Goal: Task Accomplishment & Management: Use online tool/utility

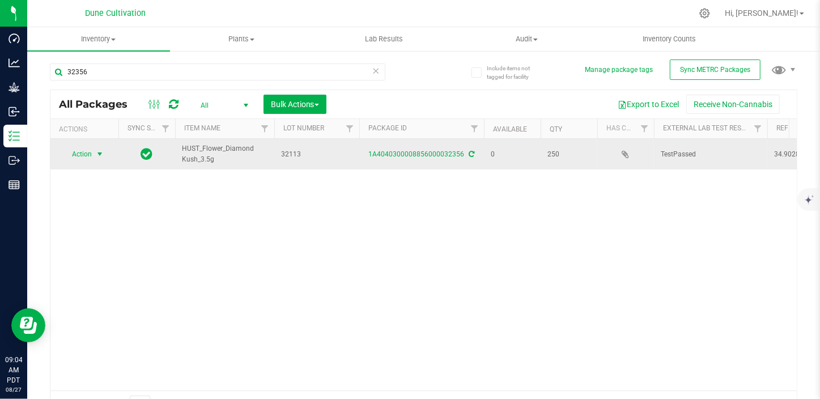
click at [99, 154] on span "select" at bounding box center [99, 154] width 9 height 9
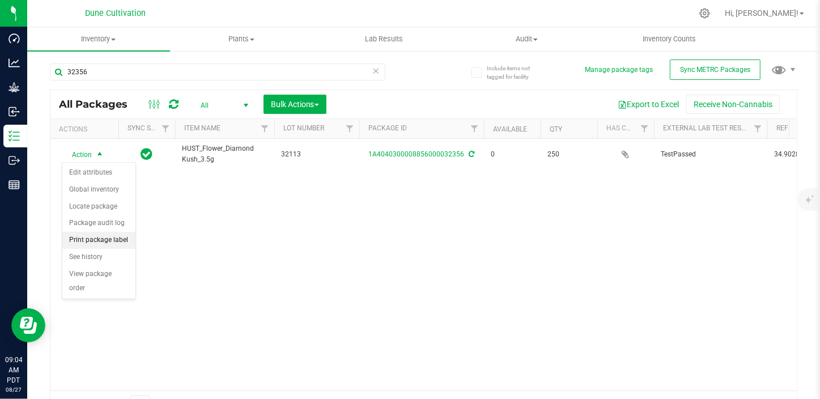
click at [107, 244] on li "Print package label" at bounding box center [98, 240] width 73 height 17
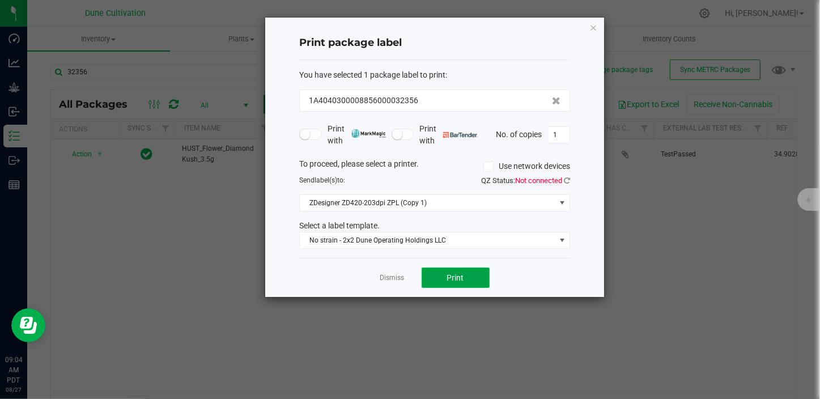
click at [441, 274] on button "Print" at bounding box center [456, 277] width 68 height 20
click at [390, 278] on link "Dismiss" at bounding box center [392, 278] width 24 height 10
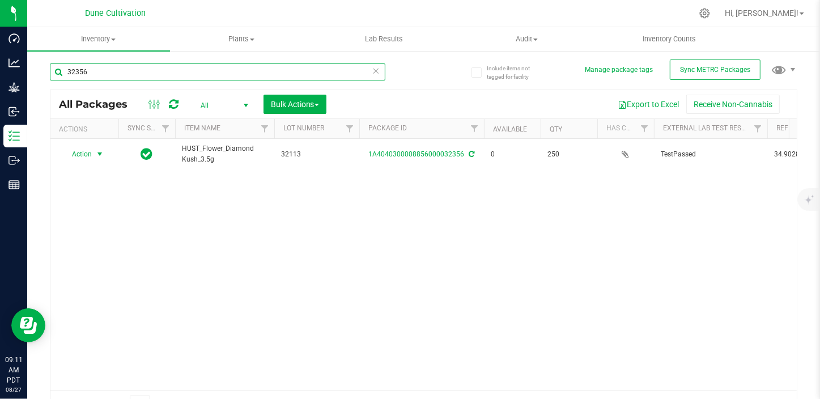
click at [107, 65] on input "32356" at bounding box center [217, 71] width 335 height 17
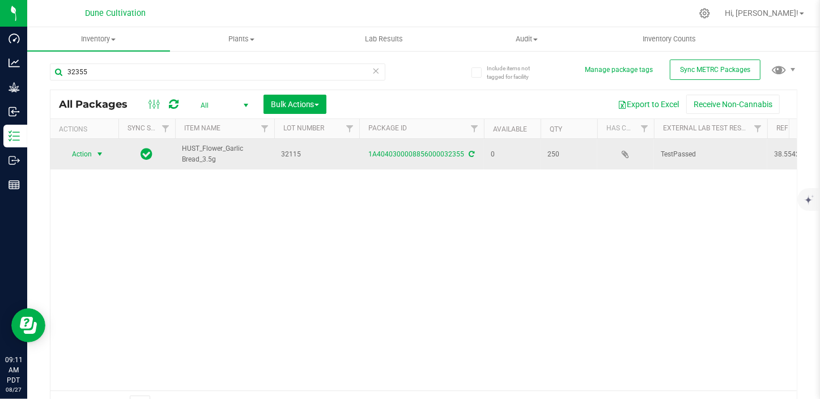
click at [97, 154] on span "select" at bounding box center [99, 154] width 9 height 9
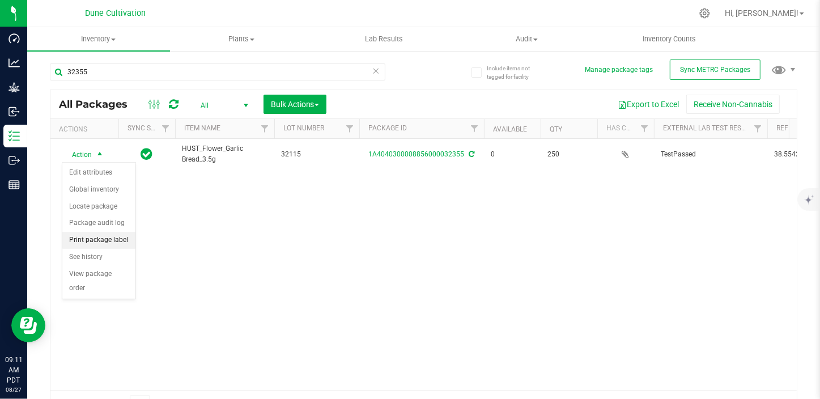
click at [101, 239] on li "Print package label" at bounding box center [98, 240] width 73 height 17
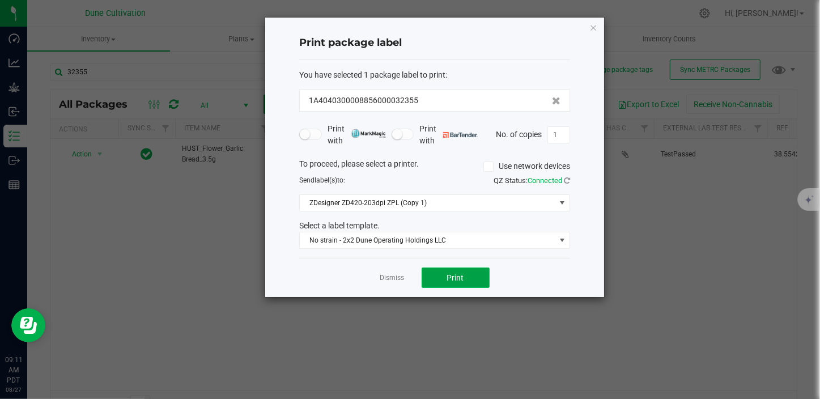
click at [470, 278] on button "Print" at bounding box center [456, 277] width 68 height 20
click at [391, 275] on link "Dismiss" at bounding box center [392, 278] width 24 height 10
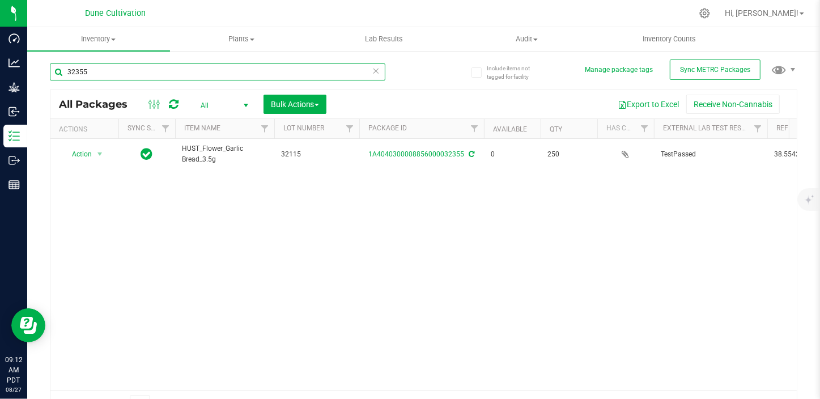
click at [90, 69] on input "32355" at bounding box center [217, 71] width 335 height 17
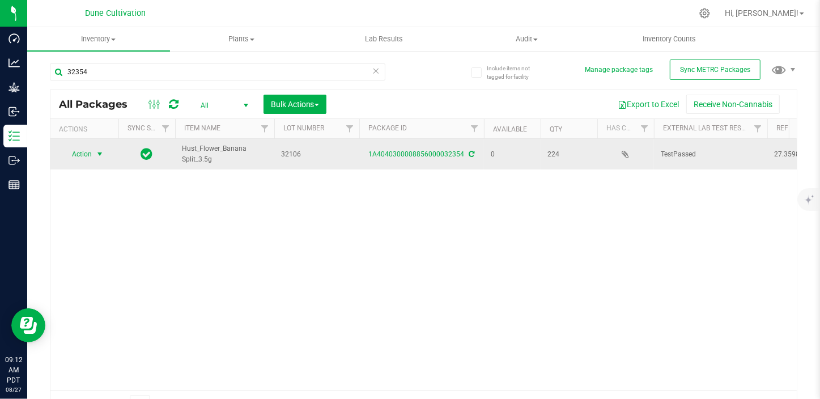
click at [93, 155] on span "select" at bounding box center [100, 154] width 14 height 16
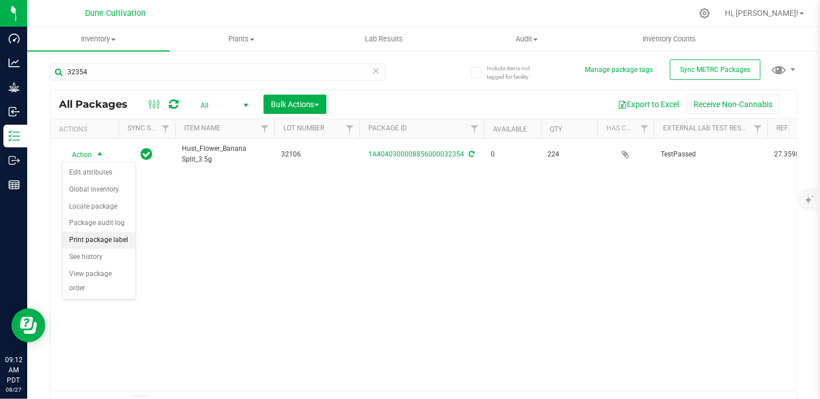
click at [120, 233] on li "Print package label" at bounding box center [98, 240] width 73 height 17
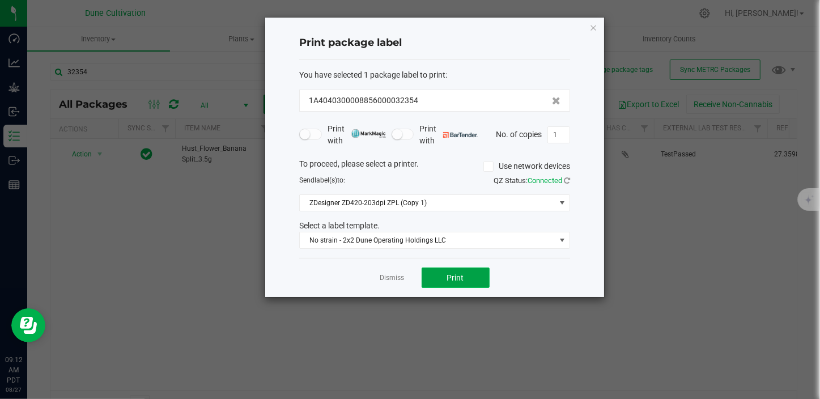
click at [422, 271] on button "Print" at bounding box center [456, 277] width 68 height 20
click at [395, 279] on link "Dismiss" at bounding box center [392, 278] width 24 height 10
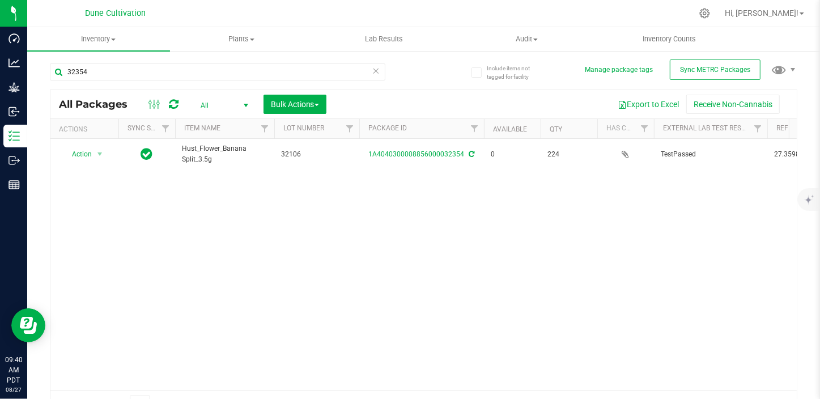
drag, startPoint x: 411, startPoint y: 282, endPoint x: 377, endPoint y: 245, distance: 50.5
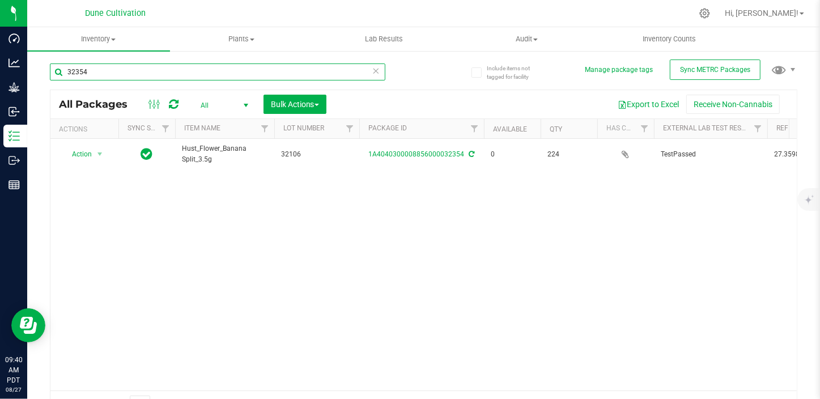
click at [98, 73] on input "32354" at bounding box center [217, 71] width 335 height 17
type input "33181"
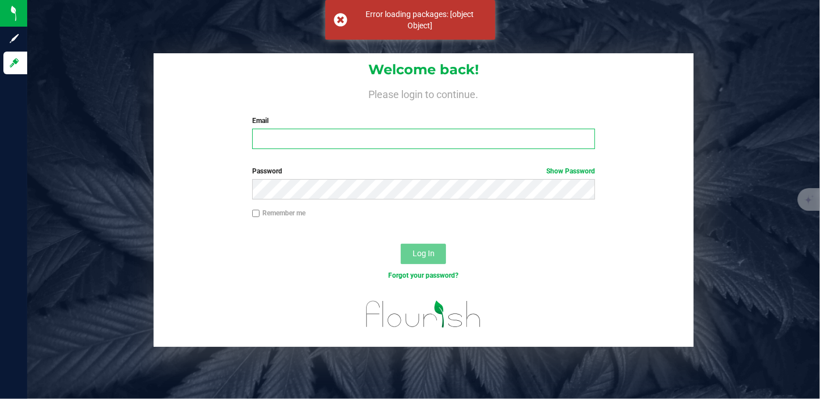
type input "[PERSON_NAME][EMAIL_ADDRESS][PERSON_NAME][DOMAIN_NAME]"
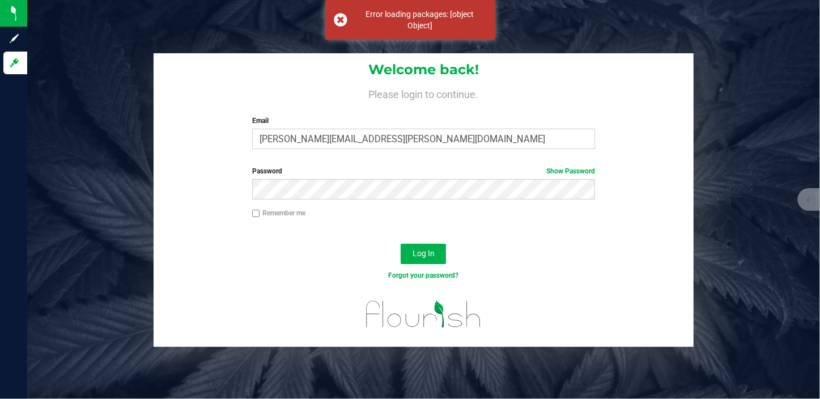
click at [254, 211] on input "Remember me" at bounding box center [256, 214] width 8 height 8
checkbox input "true"
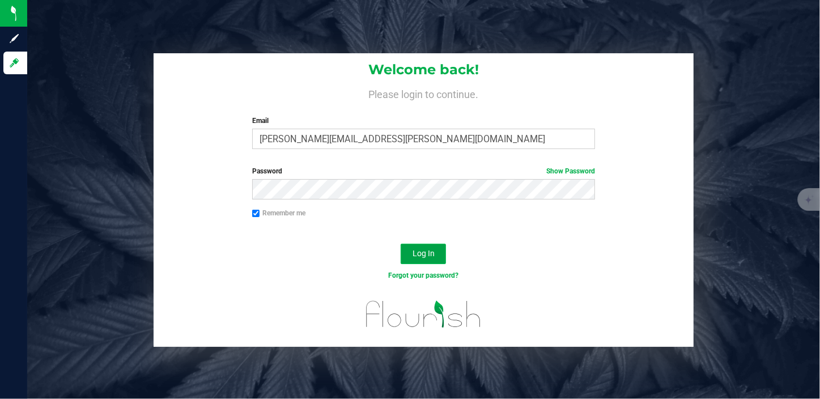
click at [424, 245] on button "Log In" at bounding box center [423, 254] width 45 height 20
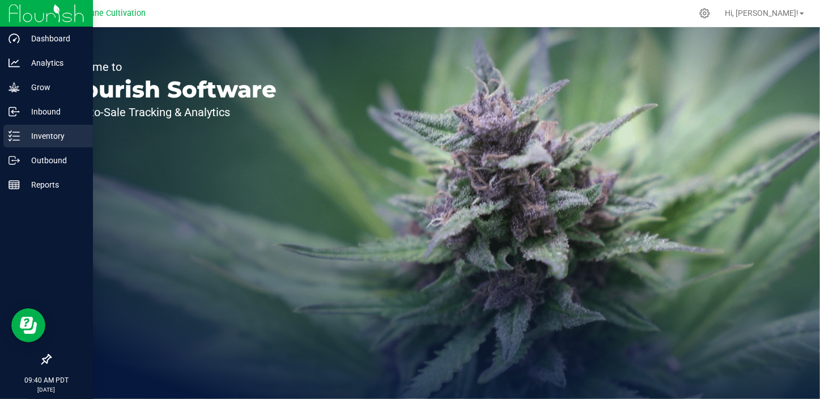
click at [16, 139] on icon at bounding box center [14, 135] width 11 height 11
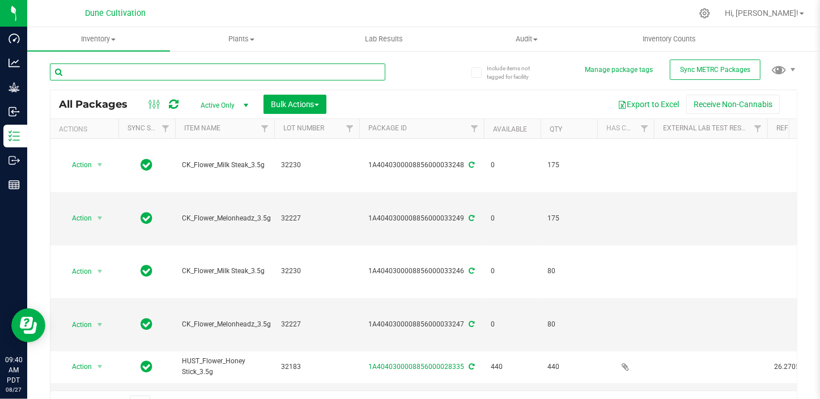
click at [86, 74] on input "text" at bounding box center [217, 71] width 335 height 17
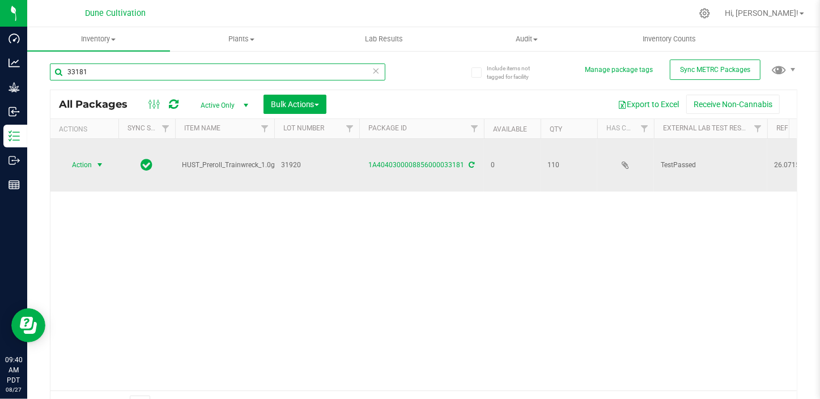
type input "33181"
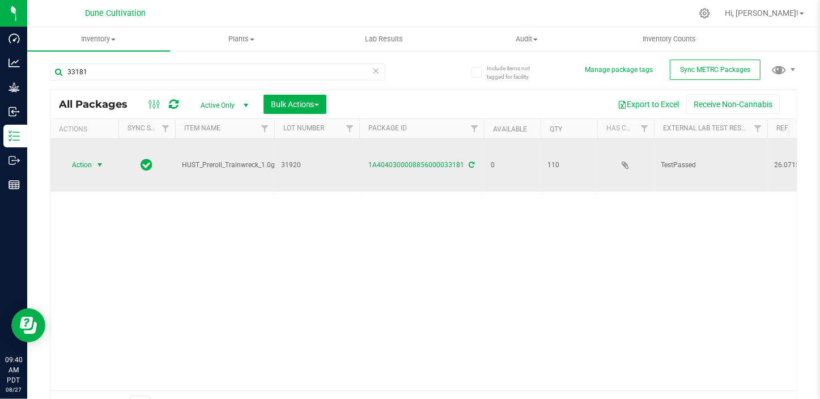
click at [95, 163] on span "select" at bounding box center [99, 164] width 9 height 9
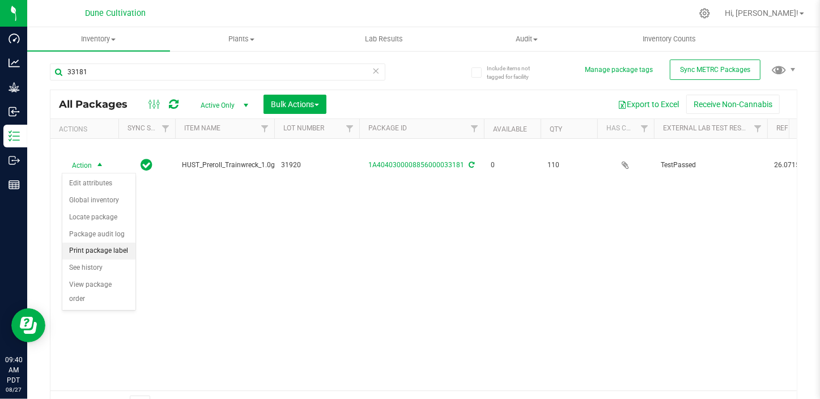
click at [102, 252] on li "Print package label" at bounding box center [98, 251] width 73 height 17
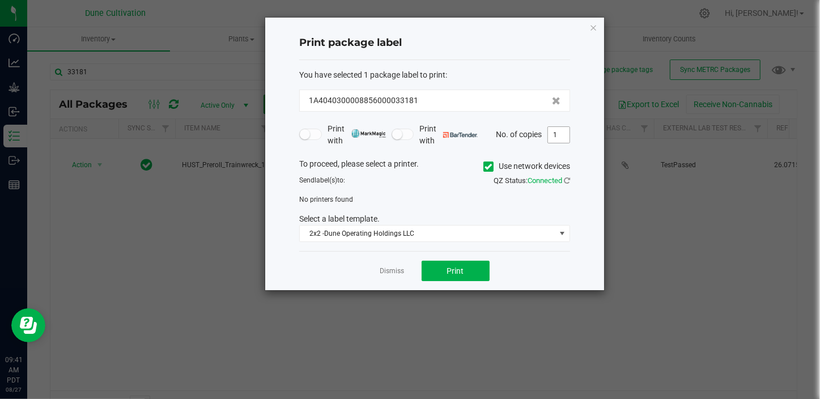
click at [562, 133] on input "1" at bounding box center [559, 135] width 22 height 16
type input "1"
click at [562, 133] on input "1" at bounding box center [559, 135] width 22 height 16
type input "9"
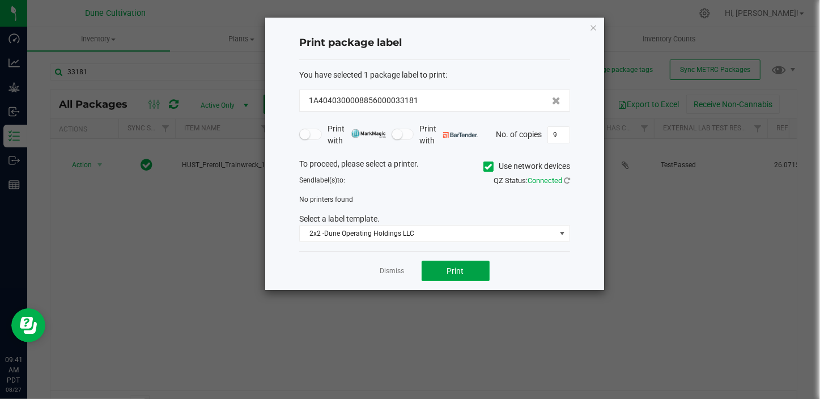
click at [470, 279] on button "Print" at bounding box center [456, 271] width 68 height 20
click at [490, 167] on icon at bounding box center [488, 167] width 7 height 0
click at [0, 0] on input "Use network devices" at bounding box center [0, 0] width 0 height 0
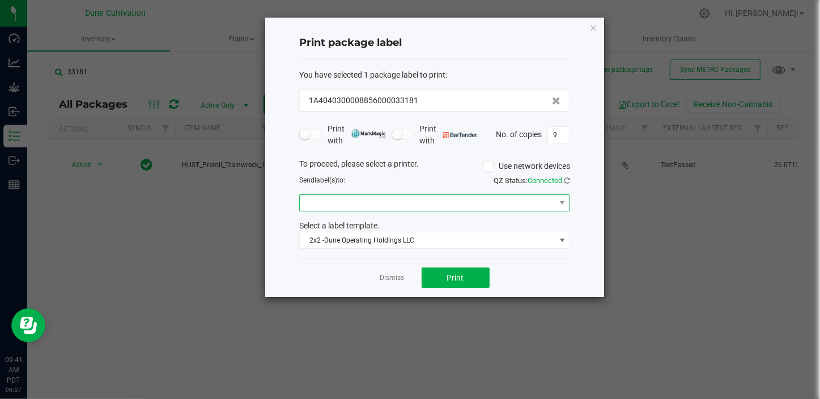
click at [508, 196] on span at bounding box center [428, 203] width 256 height 16
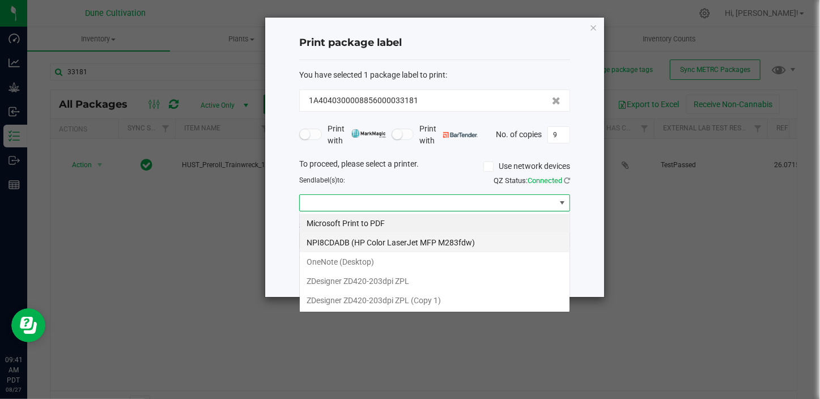
scroll to position [17, 271]
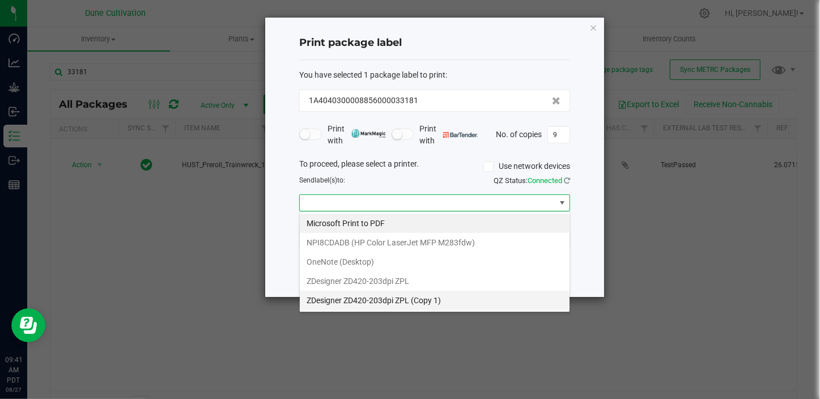
click at [436, 299] on 1\) "ZDesigner ZD420-203dpi ZPL (Copy 1)" at bounding box center [435, 300] width 270 height 19
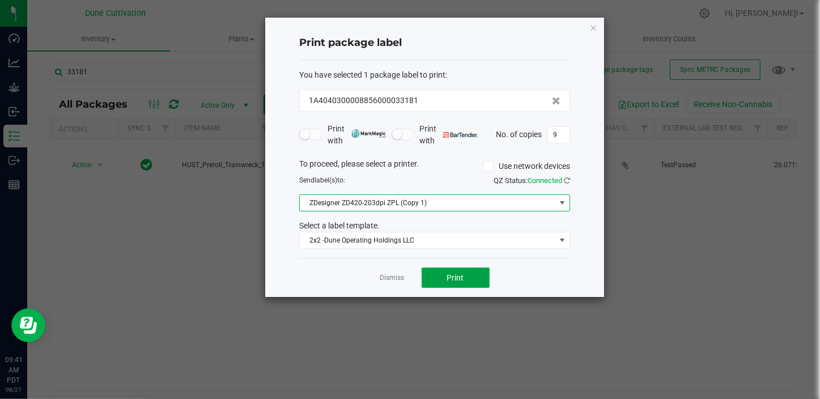
click at [465, 278] on button "Print" at bounding box center [456, 277] width 68 height 20
